Goal: Task Accomplishment & Management: Use online tool/utility

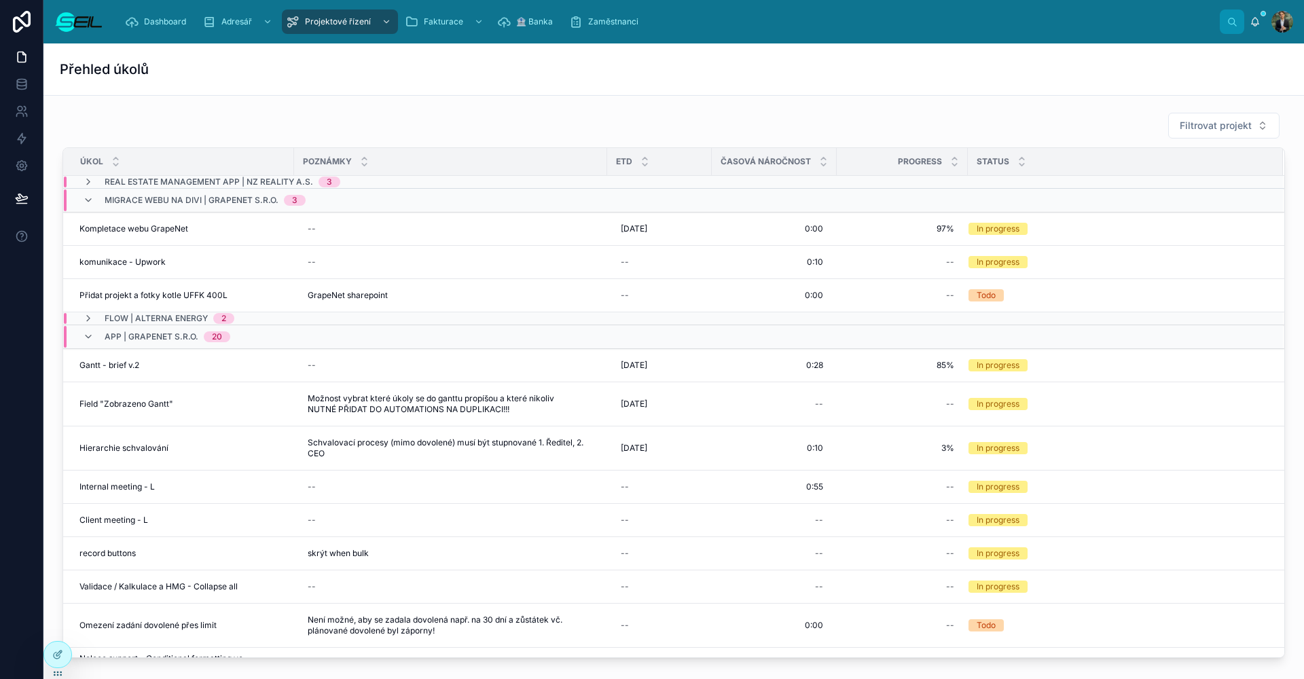
click at [343, 115] on div "Filtrovat projekt" at bounding box center [673, 125] width 1223 height 27
click at [327, 293] on span "GrapeNet sharepoint" at bounding box center [348, 295] width 80 height 11
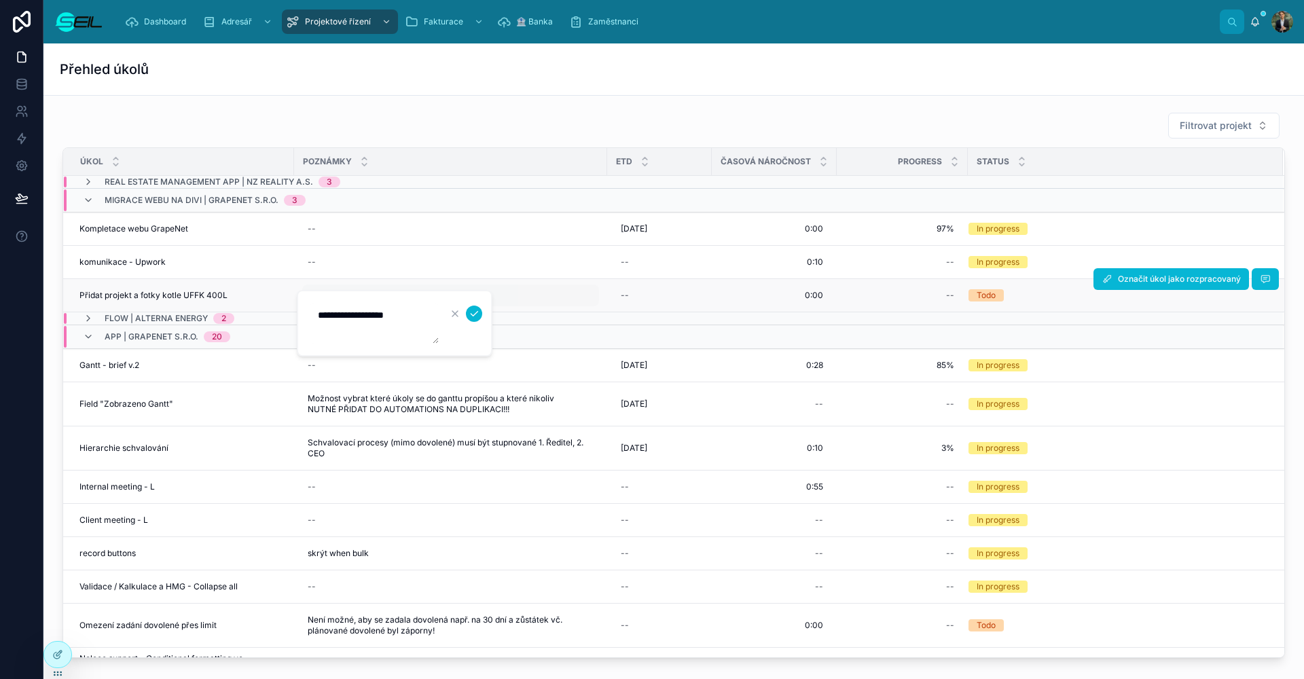
click at [327, 293] on div "**********" at bounding box center [395, 323] width 196 height 67
click at [453, 308] on icon "button" at bounding box center [455, 313] width 11 height 11
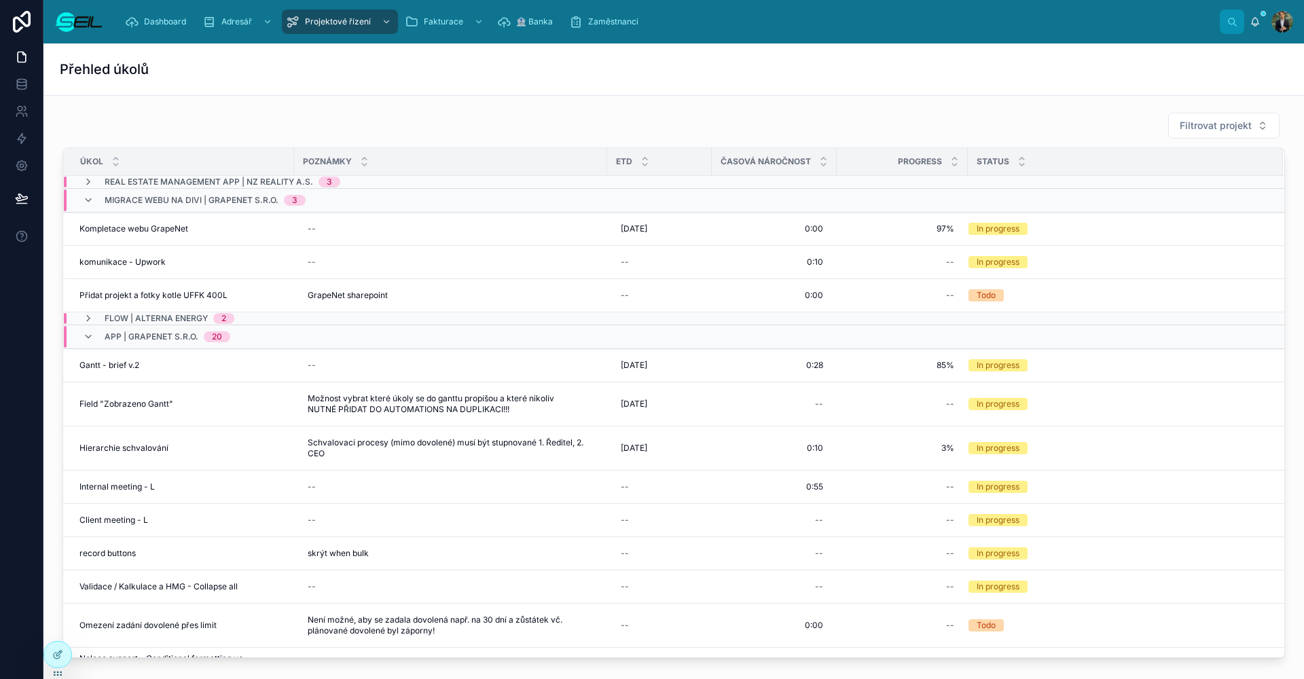
click at [400, 115] on div "Filtrovat projekt" at bounding box center [673, 125] width 1223 height 27
drag, startPoint x: 149, startPoint y: 63, endPoint x: 76, endPoint y: 69, distance: 72.9
click at [76, 69] on div "Přehled úkolů" at bounding box center [674, 69] width 1228 height 52
click at [78, 69] on h1 "Přehled úkolů" at bounding box center [104, 69] width 89 height 19
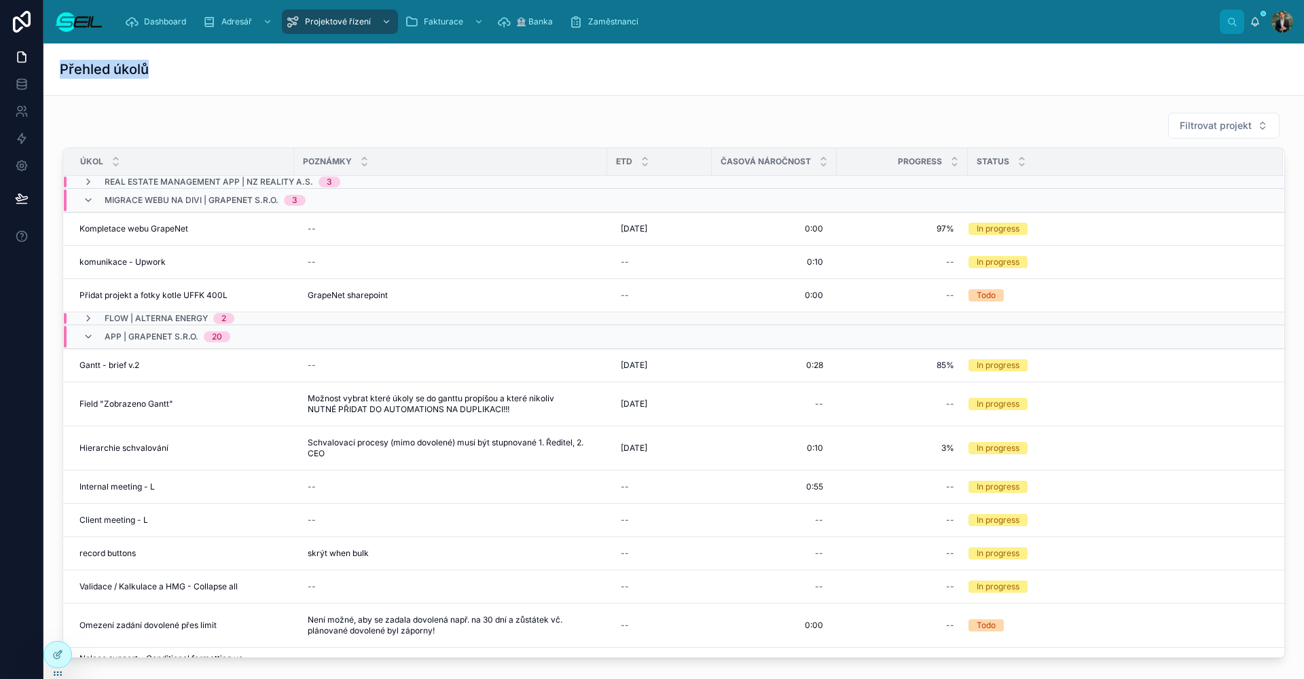
click at [78, 69] on h1 "Přehled úkolů" at bounding box center [104, 69] width 89 height 19
click at [162, 71] on div "Přehled úkolů" at bounding box center [674, 69] width 1228 height 19
drag, startPoint x: 163, startPoint y: 71, endPoint x: 61, endPoint y: 71, distance: 101.9
click at [61, 71] on div "Přehled úkolů" at bounding box center [674, 69] width 1228 height 19
click at [61, 71] on h1 "Přehled úkolů" at bounding box center [104, 69] width 89 height 19
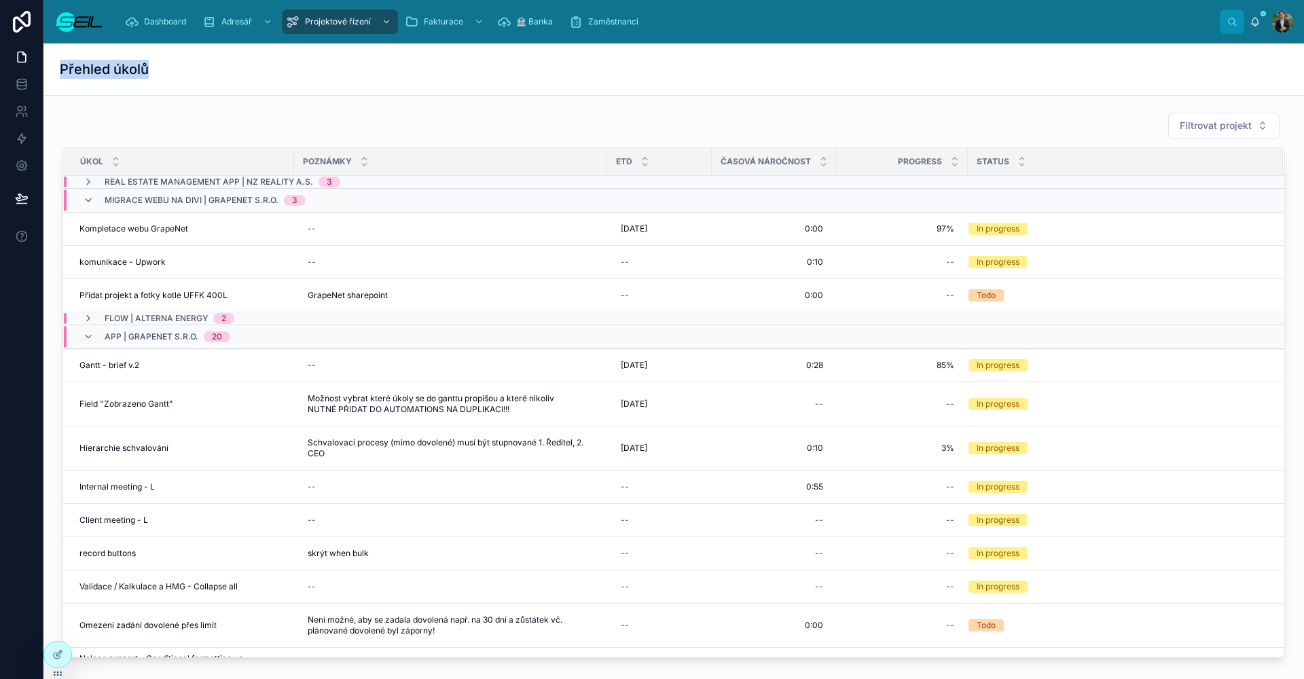
drag, startPoint x: 61, startPoint y: 71, endPoint x: 179, endPoint y: 65, distance: 117.7
click at [179, 65] on div "Přehled úkolů" at bounding box center [674, 69] width 1228 height 19
drag, startPoint x: 165, startPoint y: 68, endPoint x: 62, endPoint y: 69, distance: 102.6
click at [62, 69] on div "Přehled úkolů" at bounding box center [674, 69] width 1228 height 19
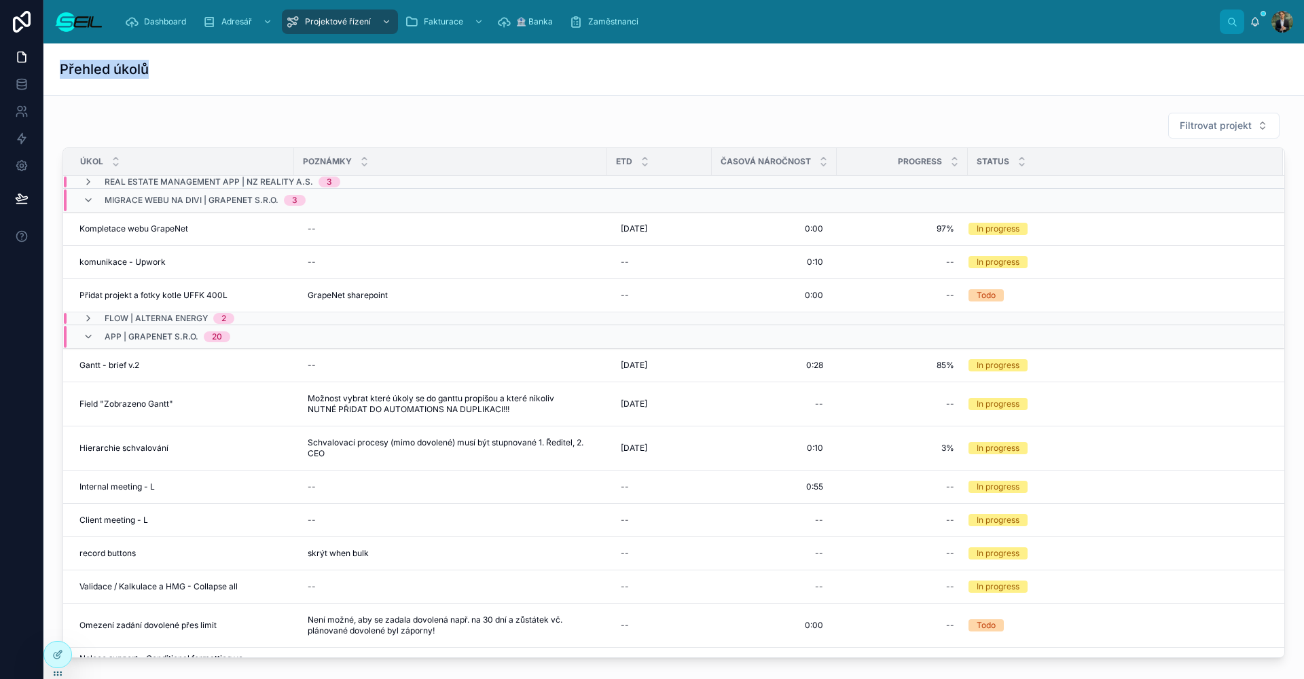
click at [62, 69] on h1 "Přehled úkolů" at bounding box center [104, 69] width 89 height 19
drag, startPoint x: 62, startPoint y: 69, endPoint x: 156, endPoint y: 65, distance: 93.1
click at [156, 65] on div "Přehled úkolů" at bounding box center [674, 69] width 1228 height 19
drag, startPoint x: 156, startPoint y: 67, endPoint x: 62, endPoint y: 67, distance: 94.4
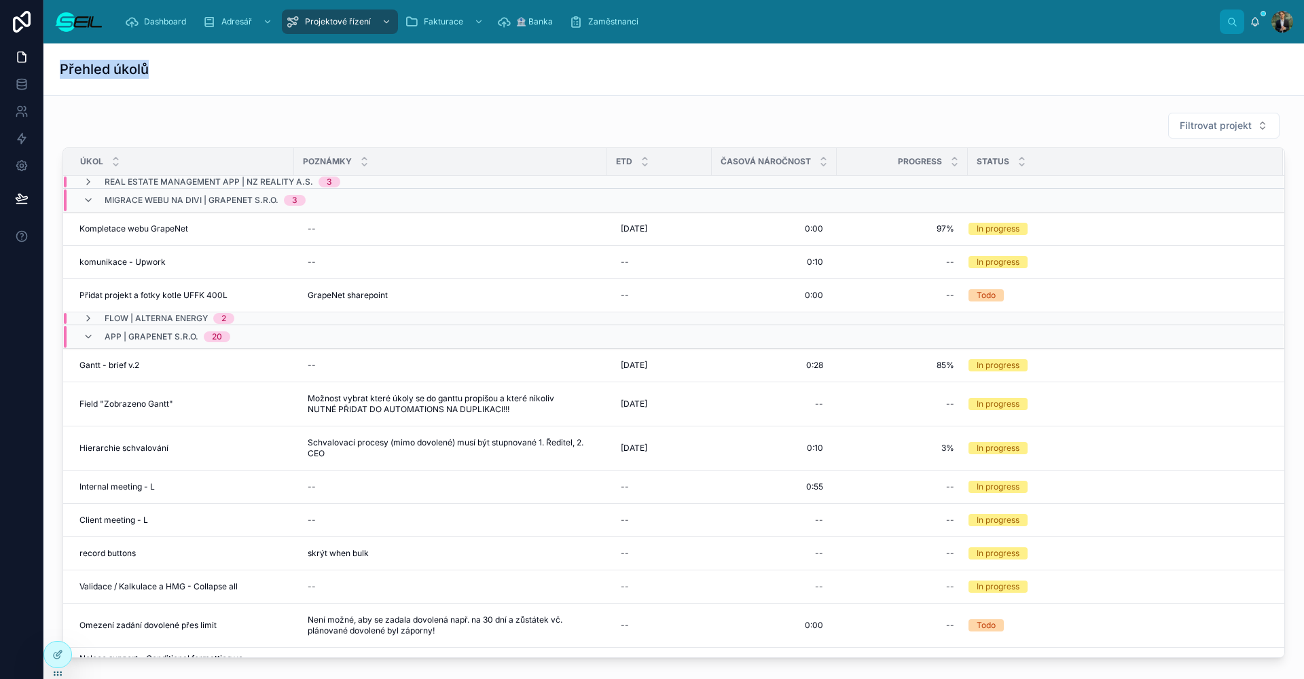
click at [62, 67] on div "Přehled úkolů" at bounding box center [674, 69] width 1228 height 19
click at [62, 67] on h1 "Přehled úkolů" at bounding box center [104, 69] width 89 height 19
drag, startPoint x: 147, startPoint y: 69, endPoint x: 57, endPoint y: 71, distance: 89.7
click at [57, 71] on div "Přehled úkolů" at bounding box center [673, 69] width 1261 height 52
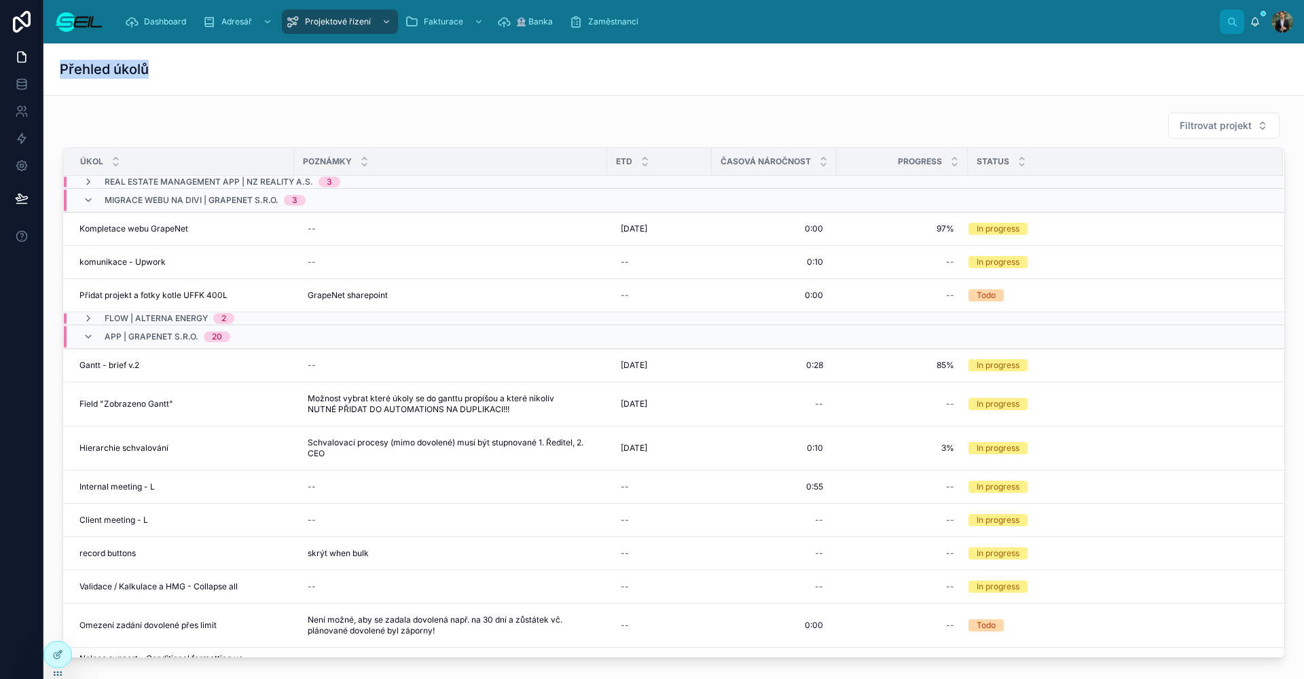
drag, startPoint x: 59, startPoint y: 71, endPoint x: 148, endPoint y: 71, distance: 89.0
click at [148, 71] on div "Přehled úkolů" at bounding box center [673, 69] width 1261 height 52
click at [148, 71] on h1 "Přehled úkolů" at bounding box center [104, 69] width 89 height 19
drag, startPoint x: 148, startPoint y: 71, endPoint x: 39, endPoint y: 71, distance: 108.7
click at [39, 71] on div "Data Dashboard Adresář Projektové řízení Fakturace 🏦 Banka Zaměstnanci [PERSON_…" at bounding box center [652, 339] width 1304 height 679
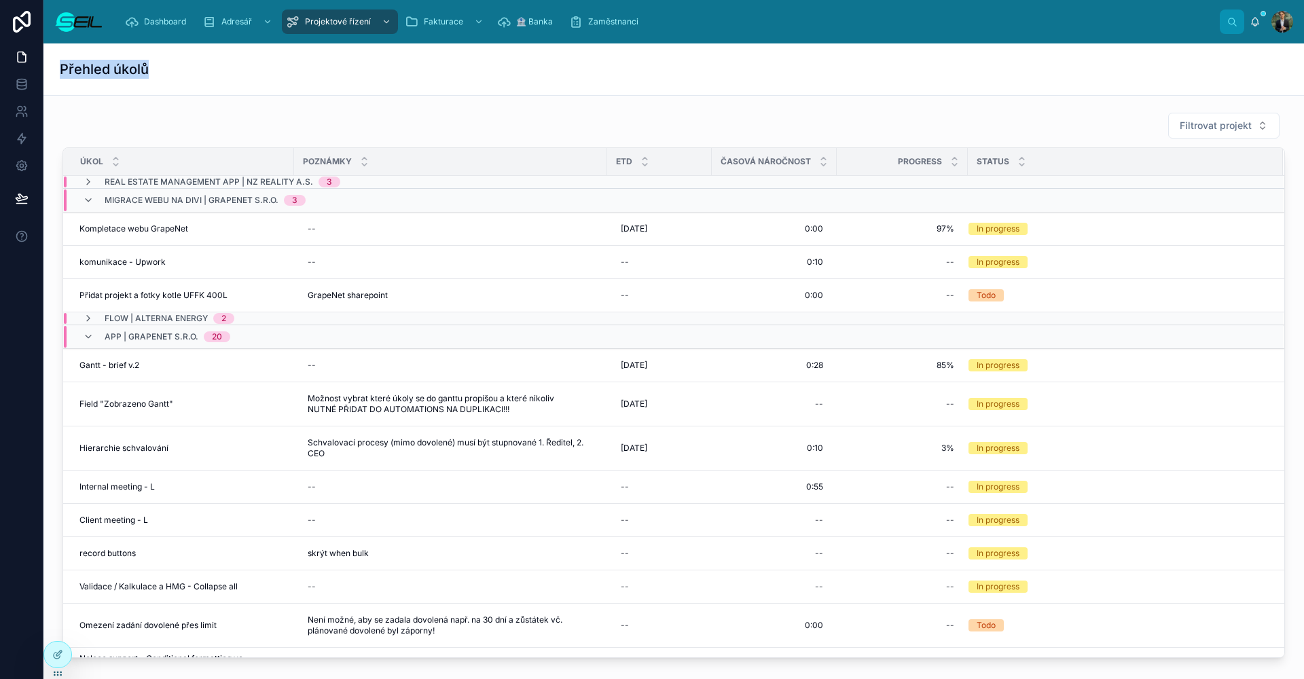
click at [60, 69] on h1 "Přehled úkolů" at bounding box center [104, 69] width 89 height 19
drag, startPoint x: 60, startPoint y: 69, endPoint x: 141, endPoint y: 69, distance: 80.8
click at [141, 69] on h1 "Přehled úkolů" at bounding box center [104, 69] width 89 height 19
click at [154, 69] on div "Přehled úkolů" at bounding box center [674, 69] width 1228 height 19
drag, startPoint x: 146, startPoint y: 70, endPoint x: 58, endPoint y: 71, distance: 88.3
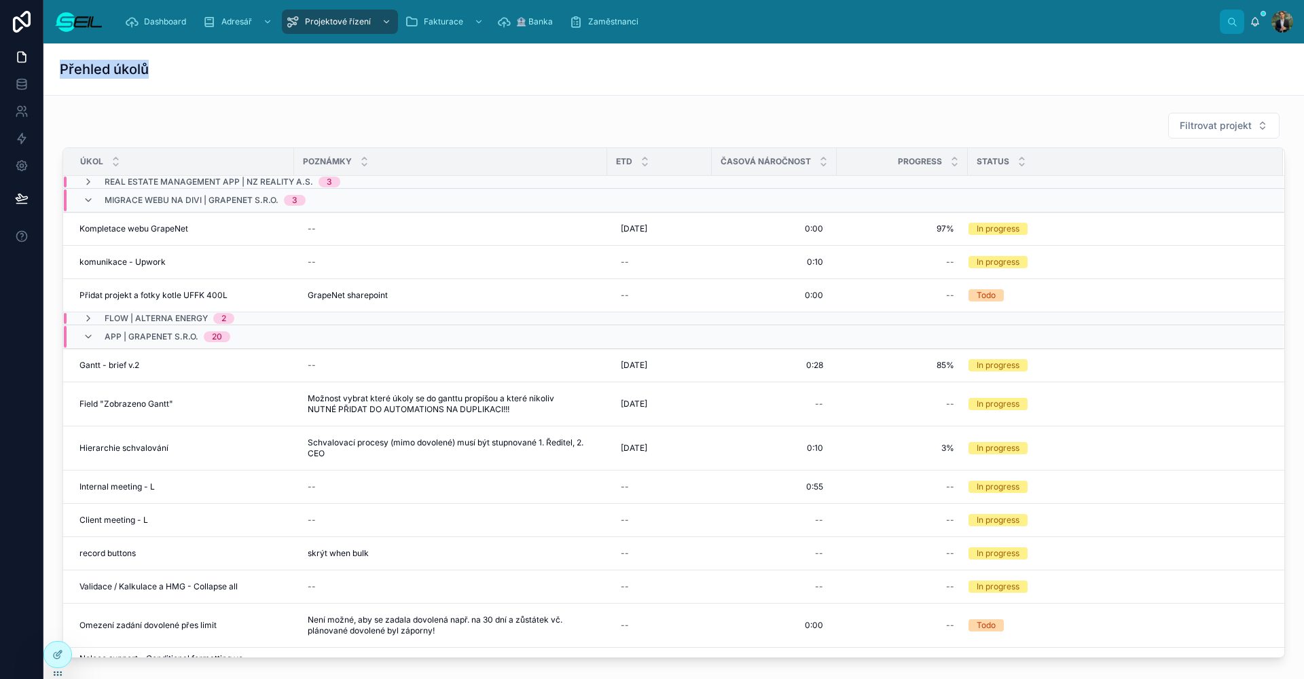
click at [58, 71] on div "Přehled úkolů" at bounding box center [673, 69] width 1261 height 52
drag, startPoint x: 58, startPoint y: 71, endPoint x: 162, endPoint y: 67, distance: 103.3
click at [162, 67] on div "Přehled úkolů" at bounding box center [673, 69] width 1261 height 52
click at [162, 67] on div "Přehled úkolů" at bounding box center [674, 69] width 1228 height 19
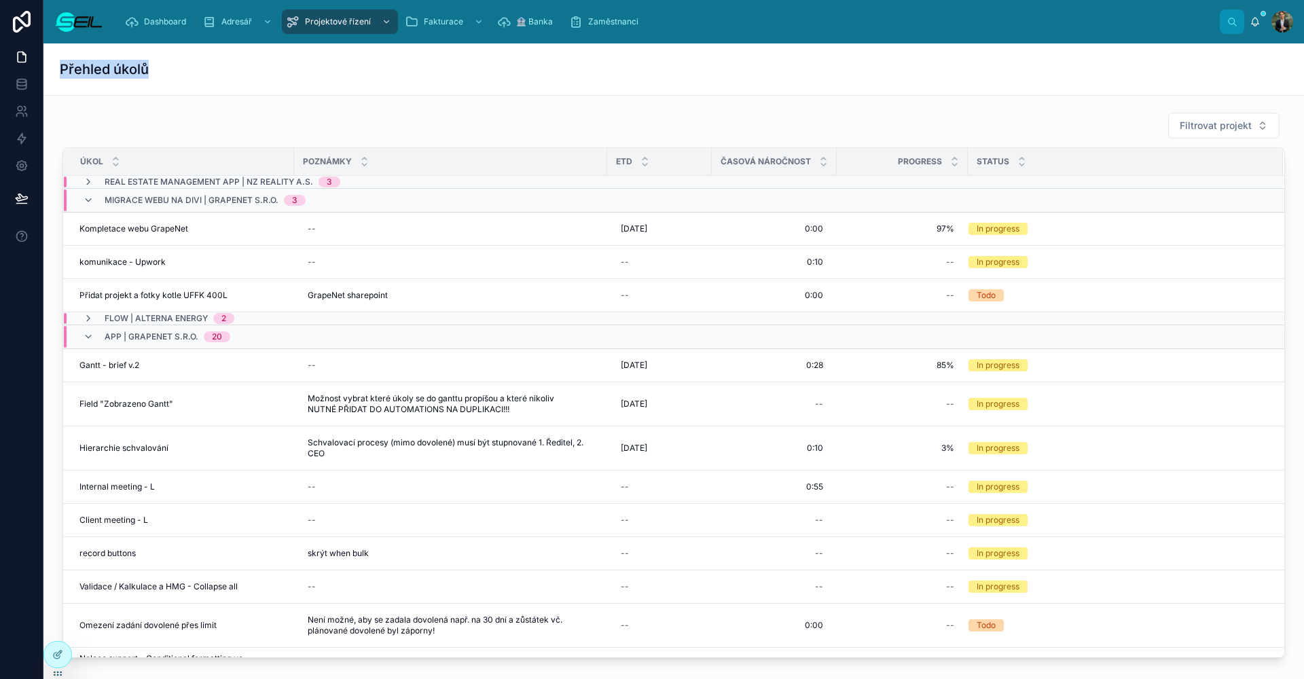
drag, startPoint x: 159, startPoint y: 67, endPoint x: 62, endPoint y: 68, distance: 97.1
click at [62, 68] on div "Přehled úkolů" at bounding box center [674, 69] width 1228 height 19
click at [62, 68] on h1 "Přehled úkolů" at bounding box center [104, 69] width 89 height 19
drag, startPoint x: 62, startPoint y: 68, endPoint x: 166, endPoint y: 67, distance: 104.6
click at [166, 67] on div "Přehled úkolů" at bounding box center [674, 69] width 1228 height 19
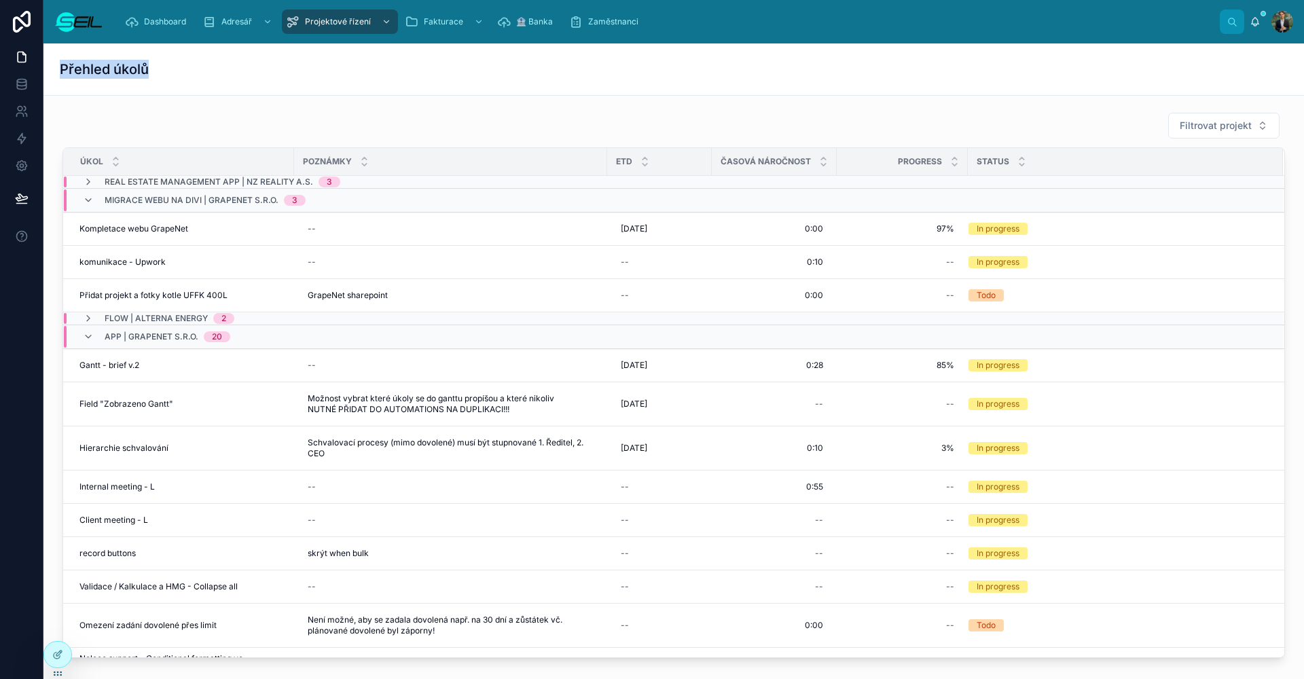
click at [166, 67] on div "Přehled úkolů" at bounding box center [674, 69] width 1228 height 19
drag, startPoint x: 162, startPoint y: 67, endPoint x: 64, endPoint y: 68, distance: 98.5
click at [64, 68] on div "Přehled úkolů" at bounding box center [674, 69] width 1228 height 19
click at [64, 68] on h1 "Přehled úkolů" at bounding box center [104, 69] width 89 height 19
drag, startPoint x: 64, startPoint y: 68, endPoint x: 147, endPoint y: 68, distance: 83.5
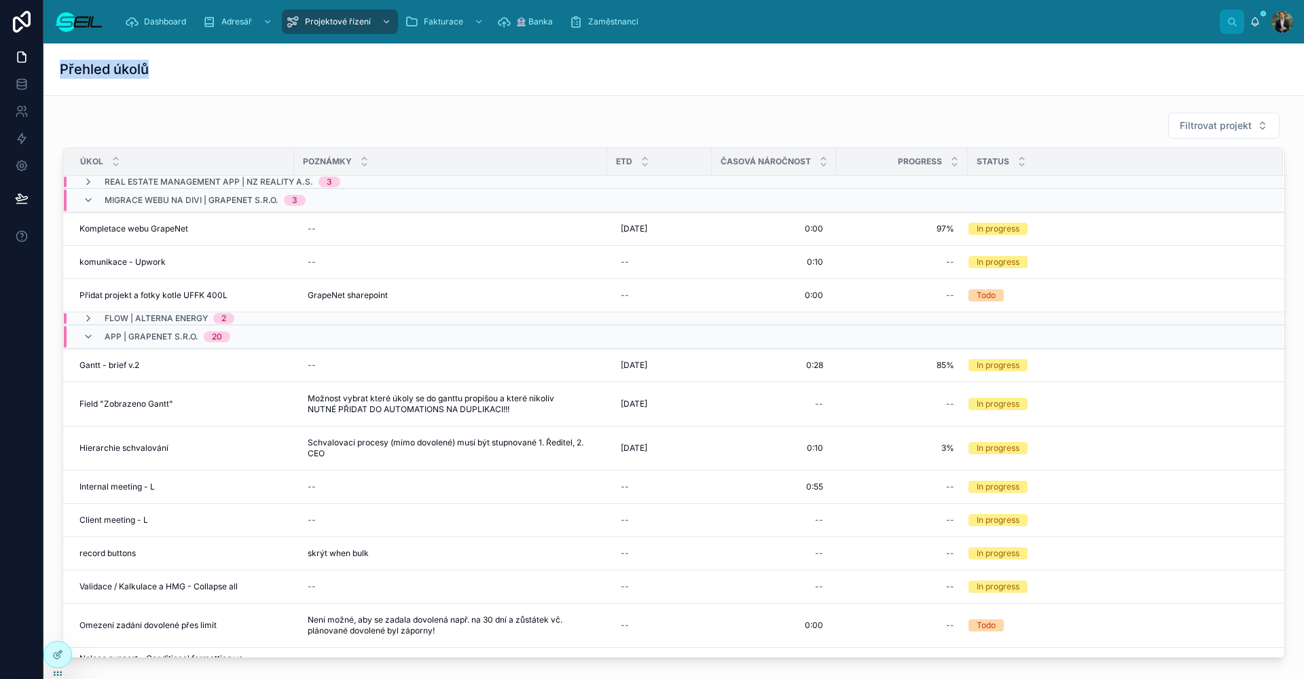
click at [147, 68] on h1 "Přehled úkolů" at bounding box center [104, 69] width 89 height 19
click at [150, 68] on div "Přehled úkolů" at bounding box center [674, 69] width 1228 height 19
drag, startPoint x: 150, startPoint y: 68, endPoint x: 43, endPoint y: 67, distance: 106.6
click at [43, 67] on div "Dashboard Adresář Projektové řízení Fakturace 🏦 Banka Zaměstnanci [PERSON_NAME]…" at bounding box center [652, 339] width 1304 height 679
click at [232, 69] on div "Přehled úkolů" at bounding box center [674, 69] width 1228 height 19
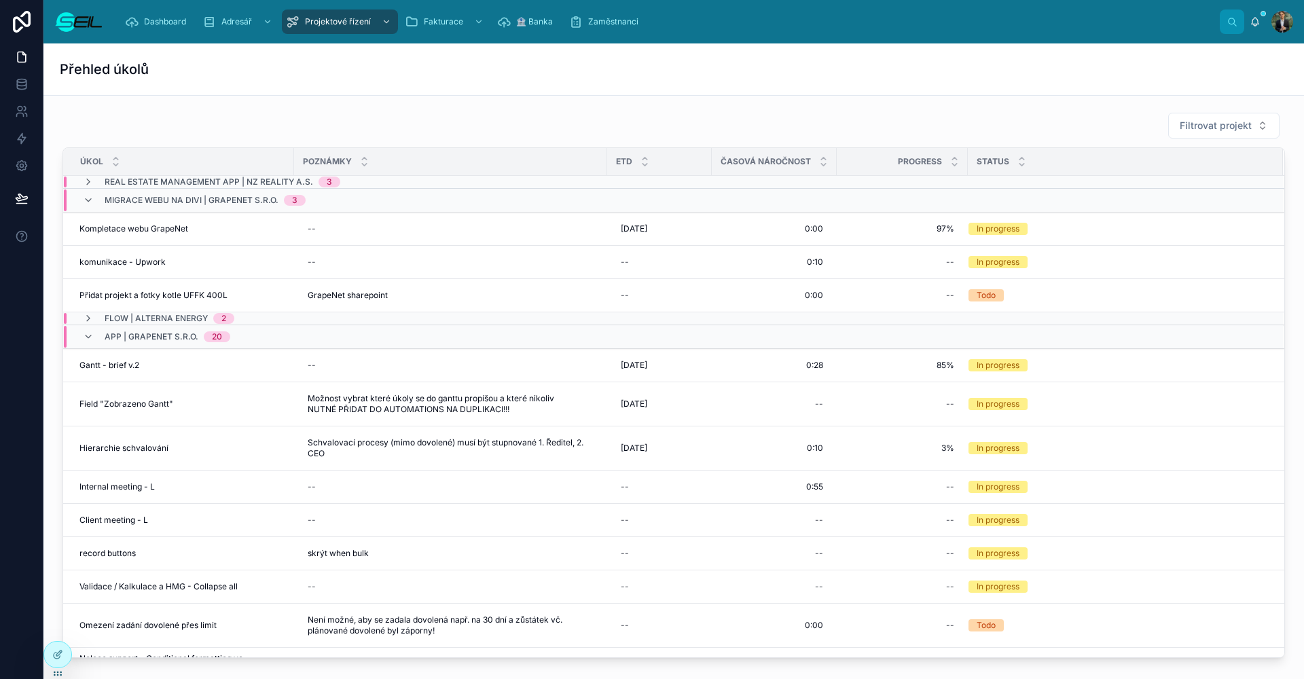
click at [187, 199] on span "Migrace webu na Divi | GrapeNet s.r.o." at bounding box center [192, 200] width 174 height 11
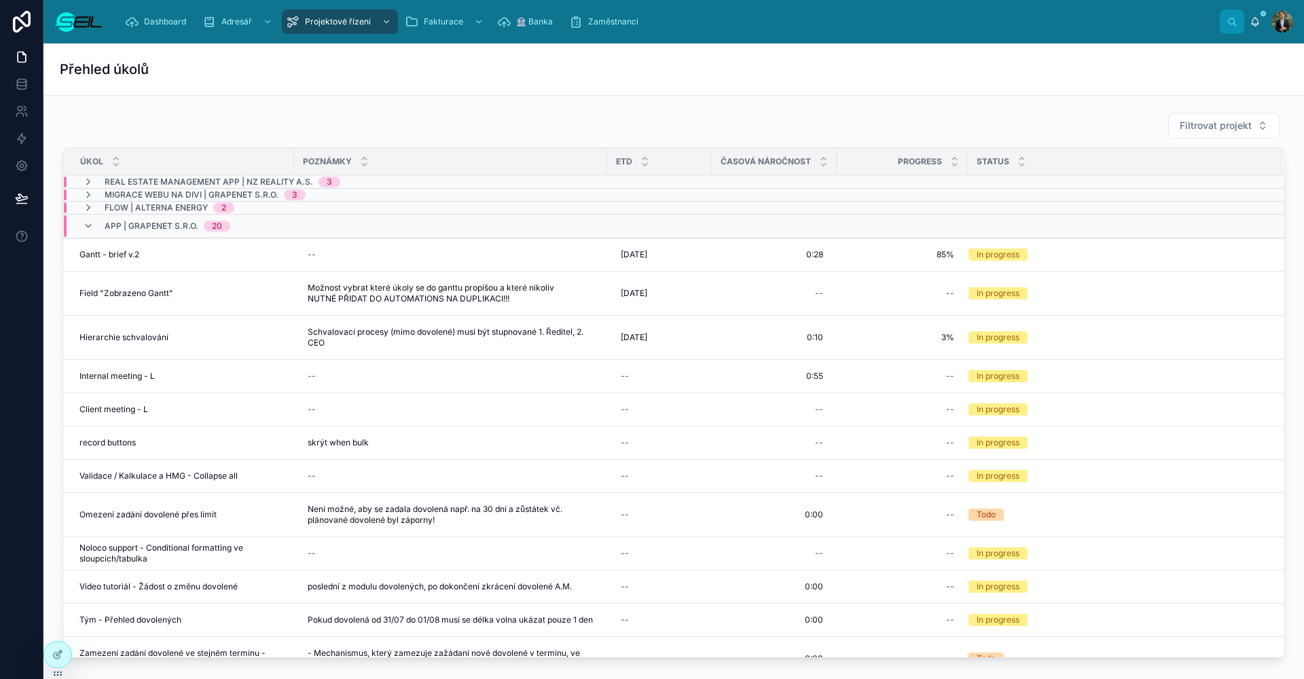
click at [160, 194] on span "Migrace webu na Divi | GrapeNet s.r.o." at bounding box center [192, 194] width 174 height 11
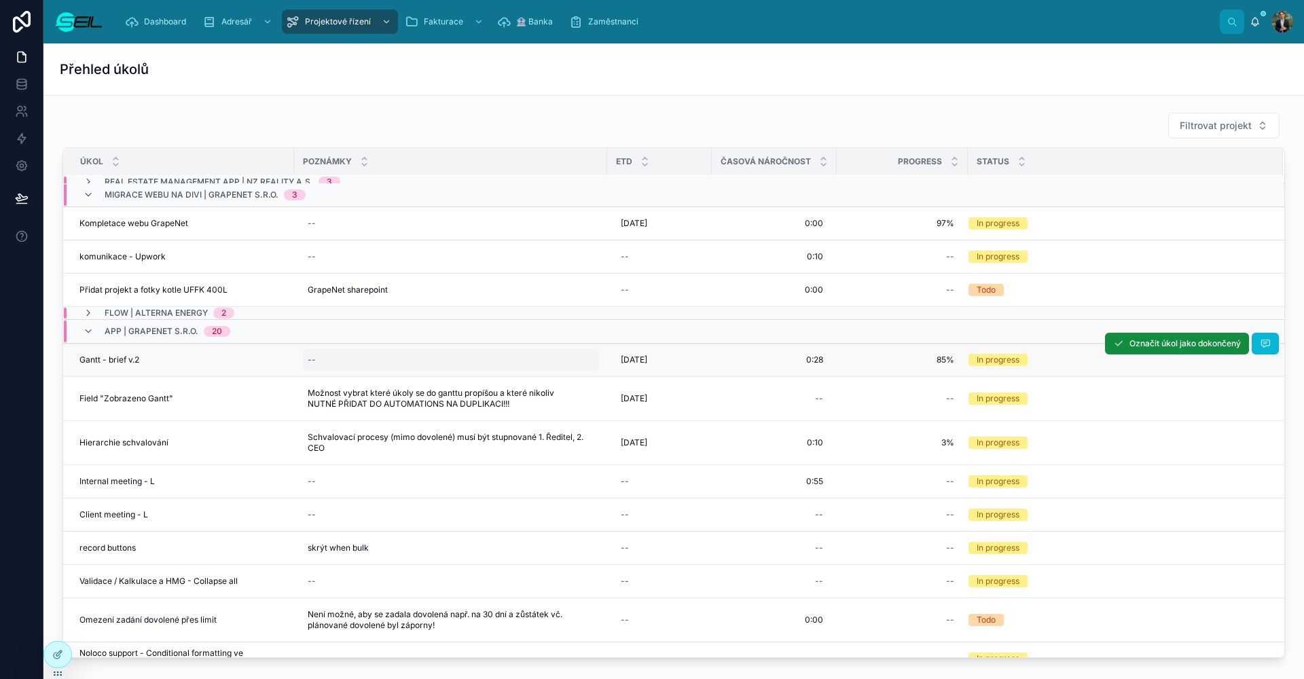
scroll to position [26, 0]
